Goal: Task Accomplishment & Management: Use online tool/utility

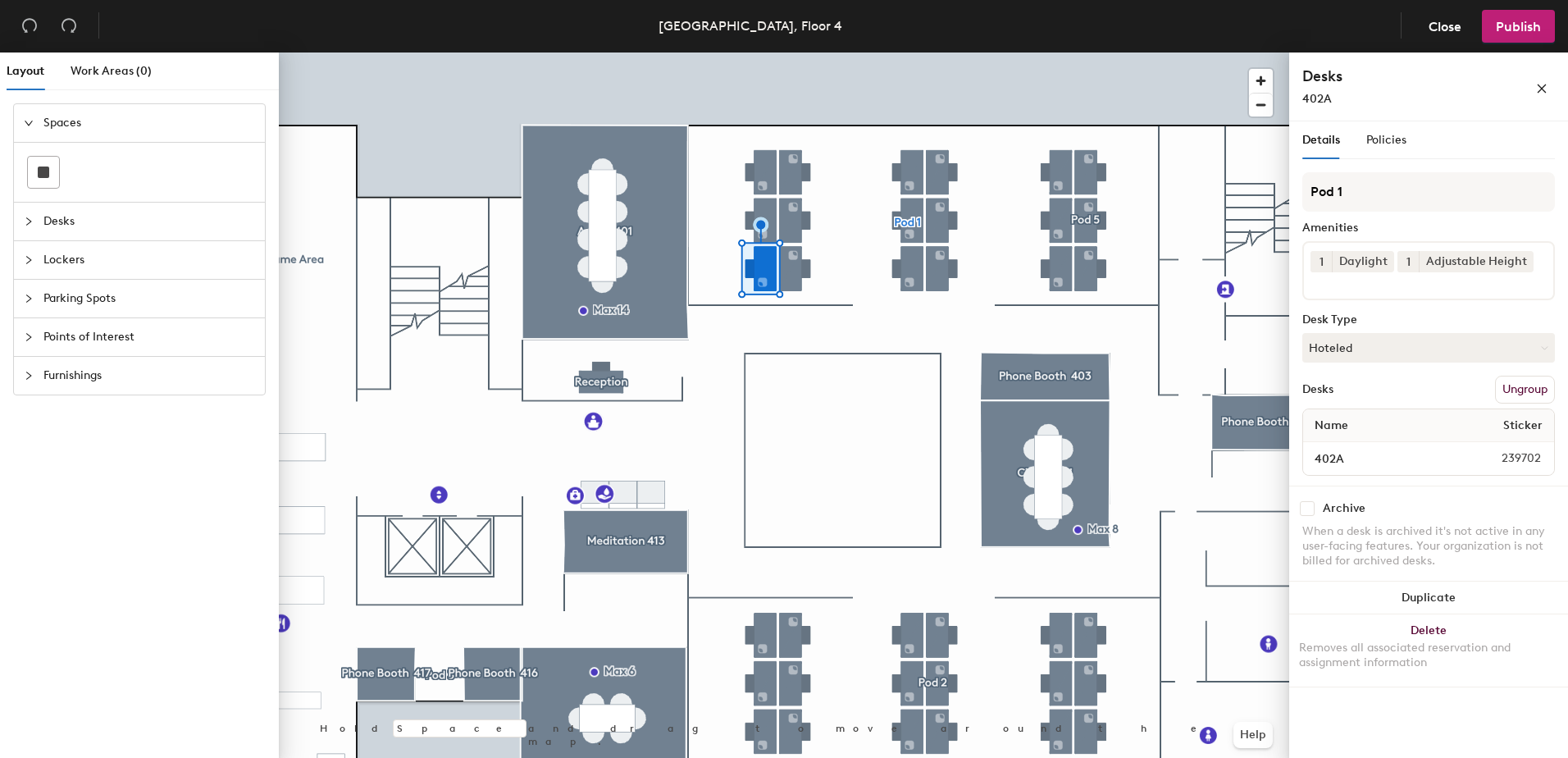
click at [1410, 288] on input at bounding box center [1385, 282] width 147 height 19
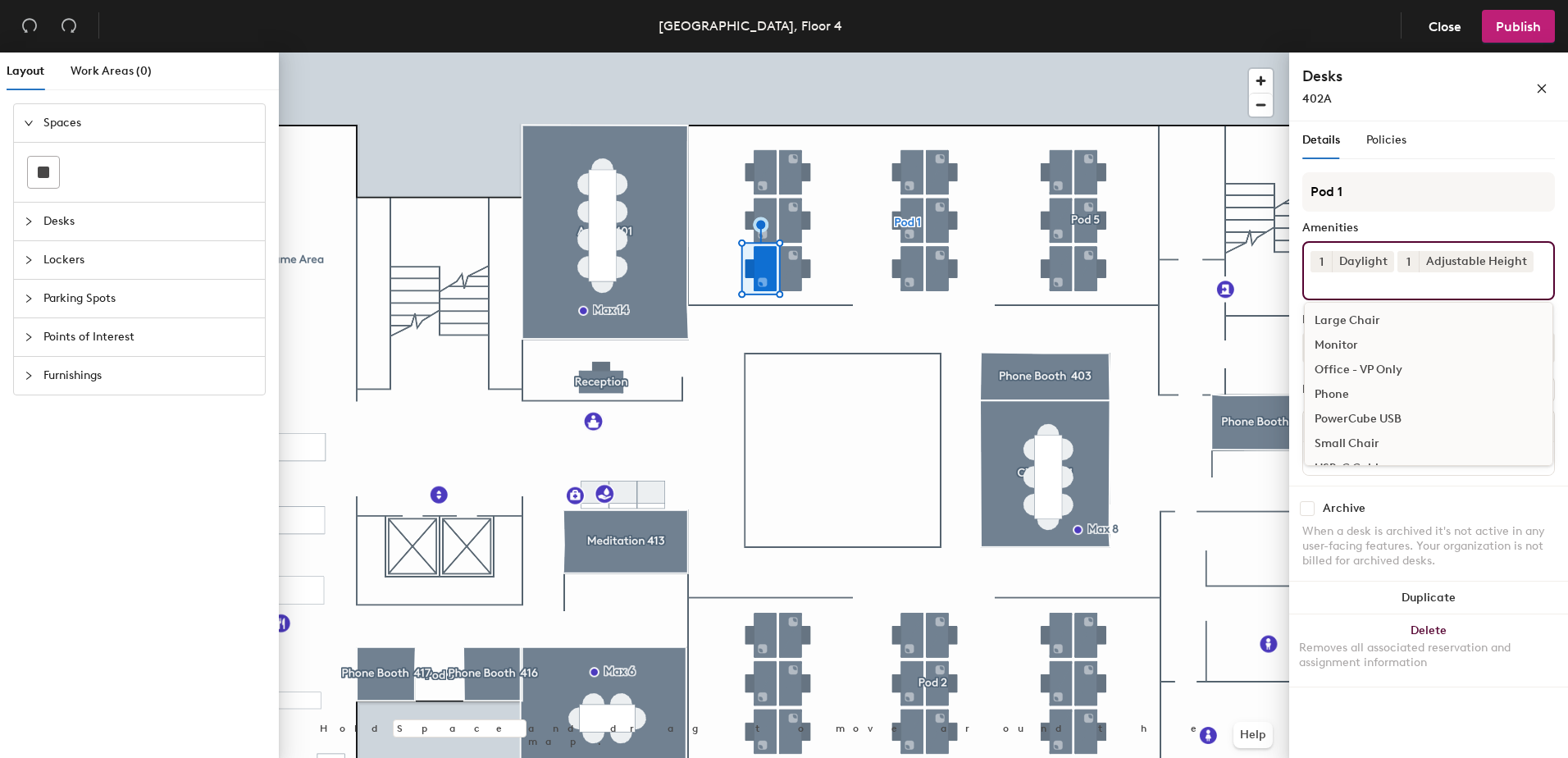
scroll to position [269, 0]
click at [1355, 325] on div "Monitor" at bounding box center [1429, 323] width 248 height 25
click at [1420, 221] on div "Pod 1 Amenities 1 Daylight 1 Adjustable Height 1 Monitor Cintiq Tablet Monitor …" at bounding box center [1429, 330] width 252 height 316
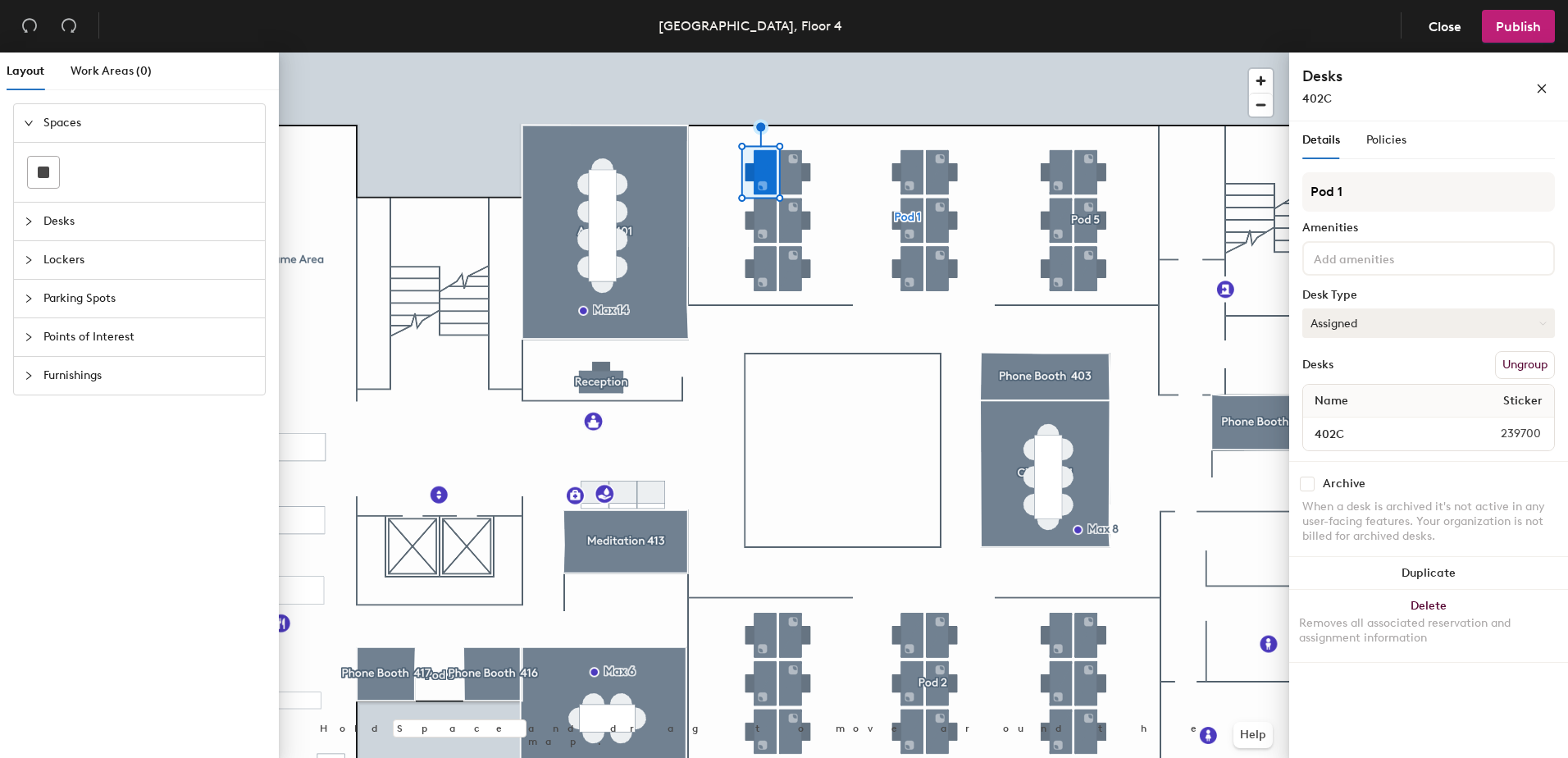
click at [1374, 332] on button "Assigned" at bounding box center [1429, 323] width 252 height 30
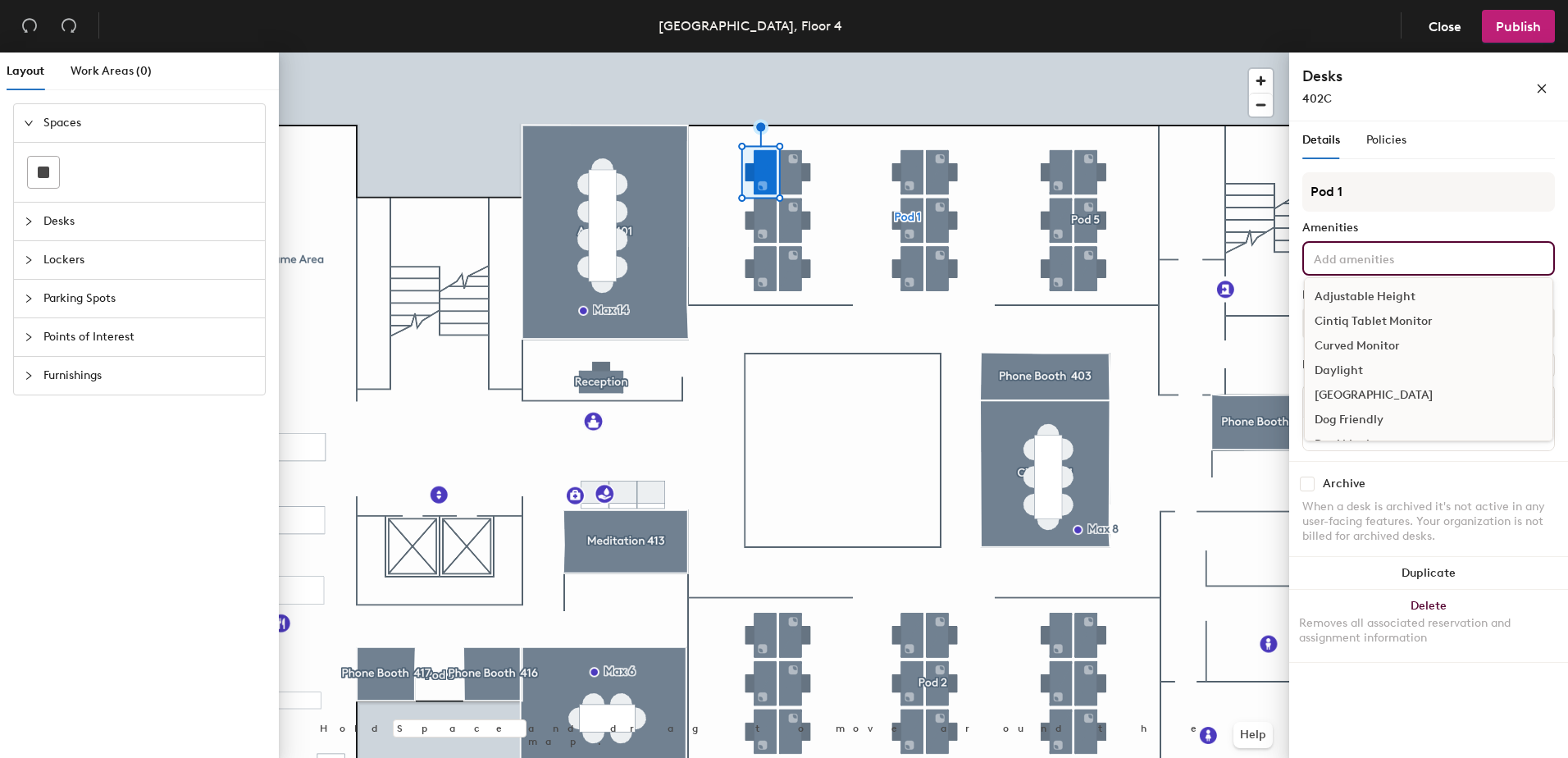
click at [1389, 263] on input at bounding box center [1385, 258] width 147 height 19
click at [1392, 291] on div "Adjustable Height" at bounding box center [1429, 297] width 248 height 25
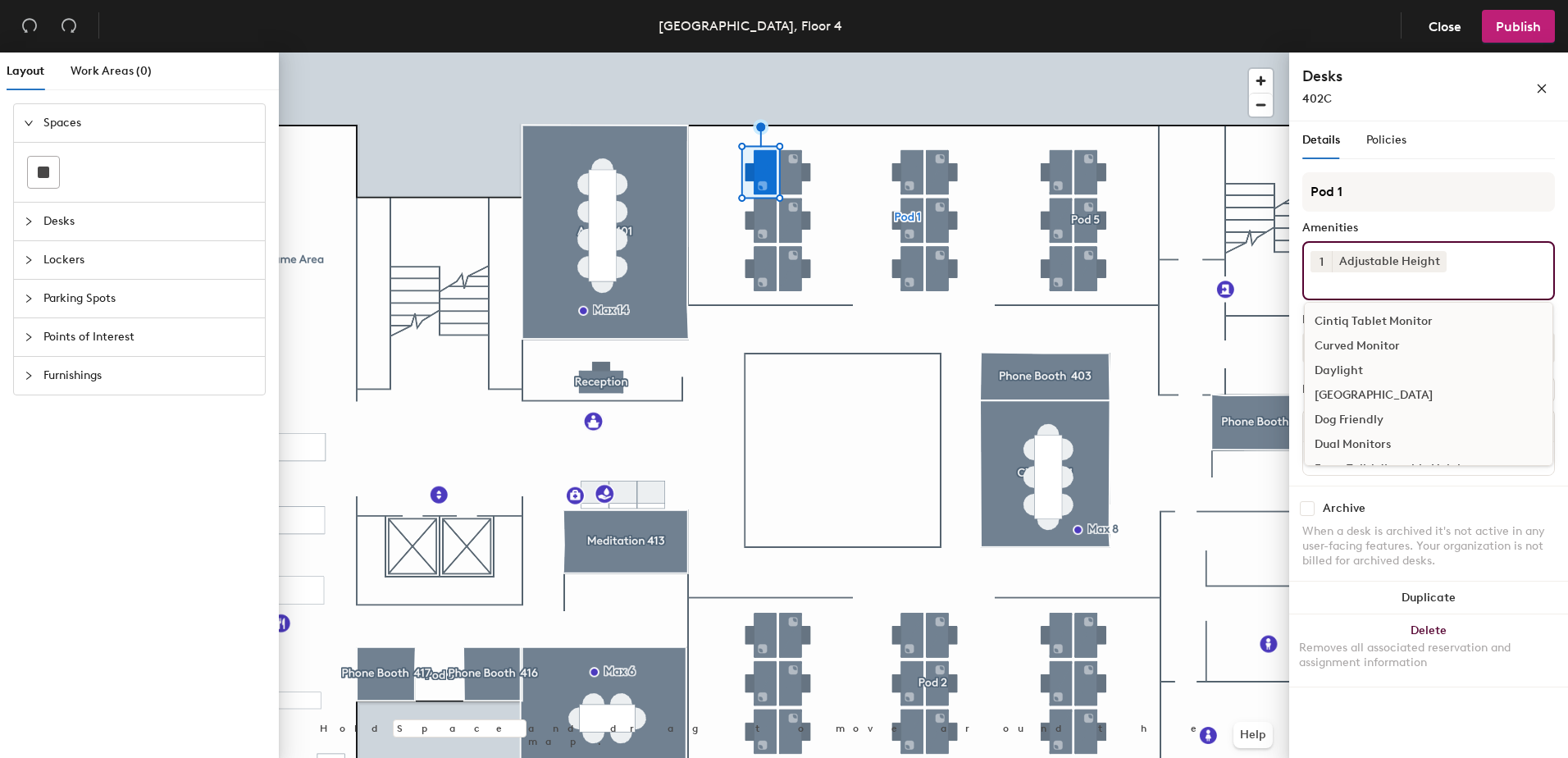
click at [1378, 371] on div "Daylight" at bounding box center [1429, 371] width 248 height 25
click at [1351, 422] on div "Monitor" at bounding box center [1429, 429] width 248 height 25
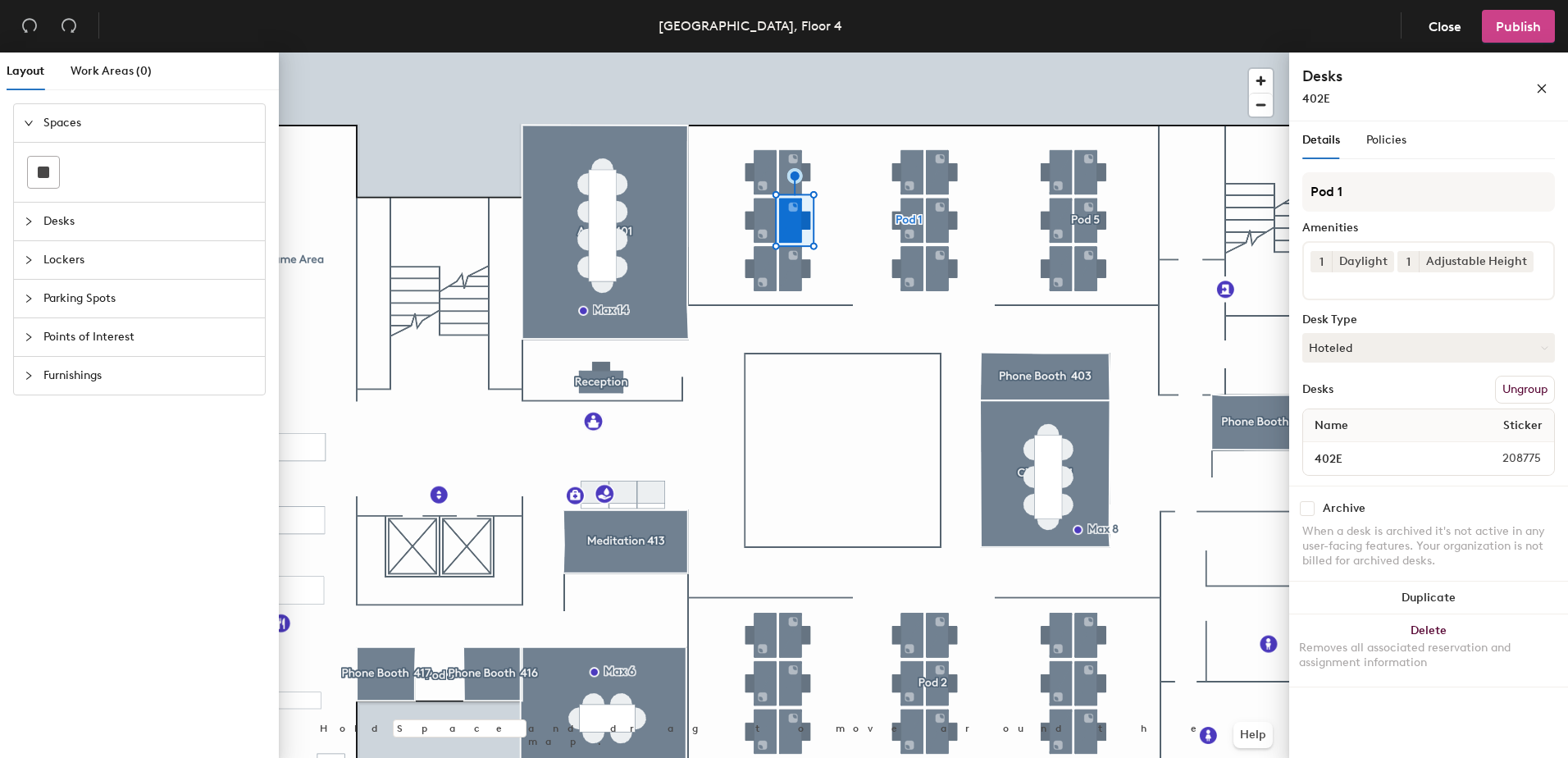
click at [1534, 26] on span "Publish" at bounding box center [1518, 27] width 45 height 16
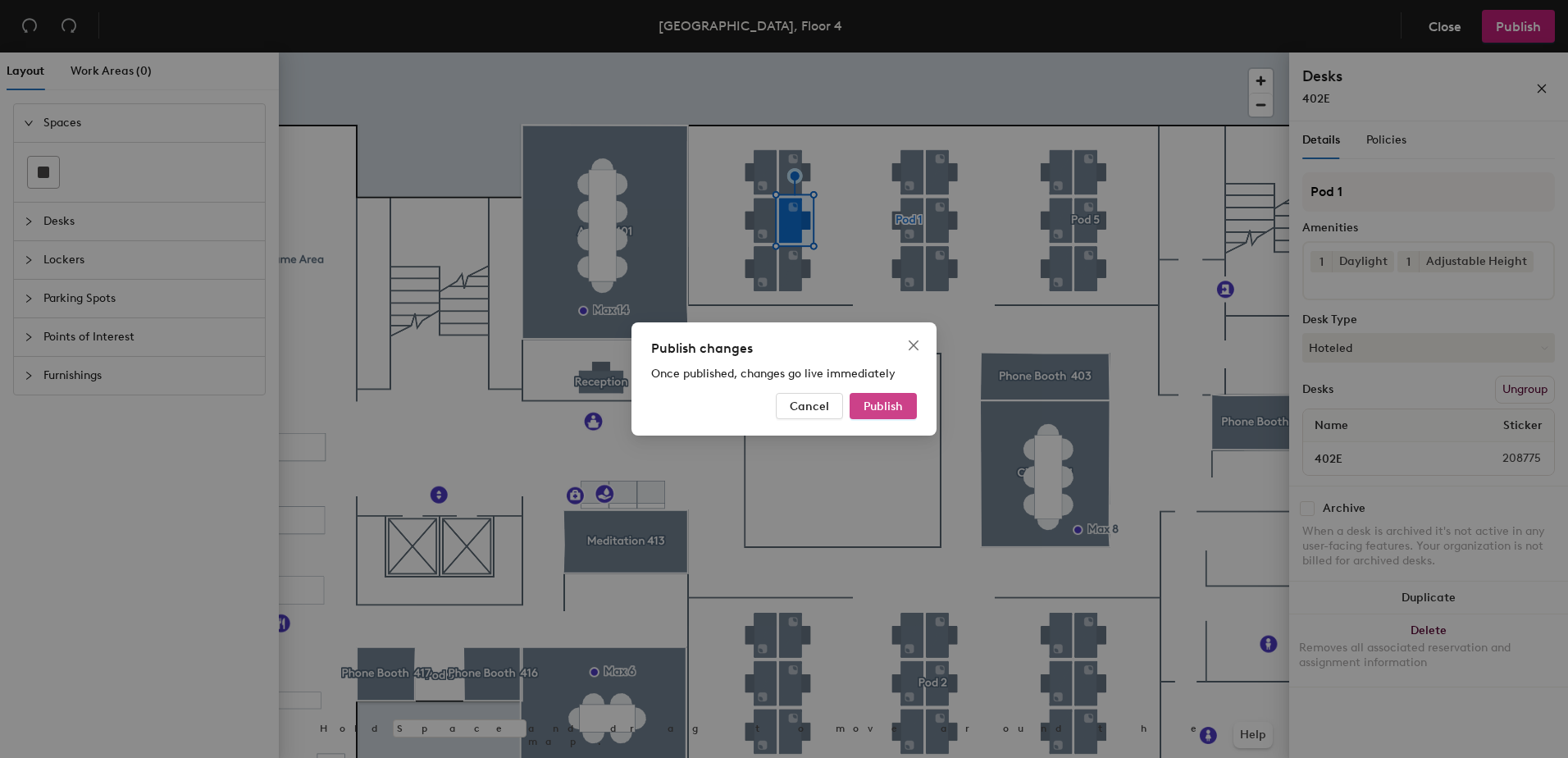
click at [894, 404] on span "Publish" at bounding box center [883, 407] width 39 height 14
